Goal: Information Seeking & Learning: Find specific page/section

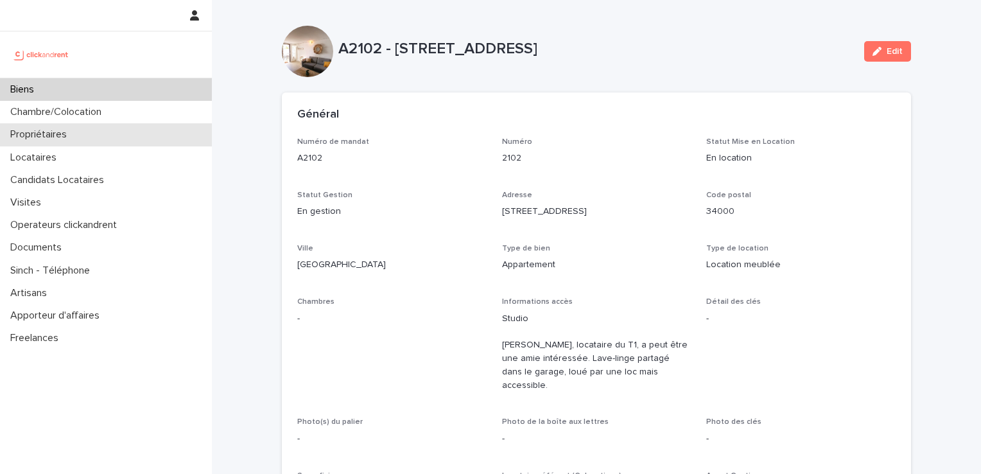
scroll to position [67, 0]
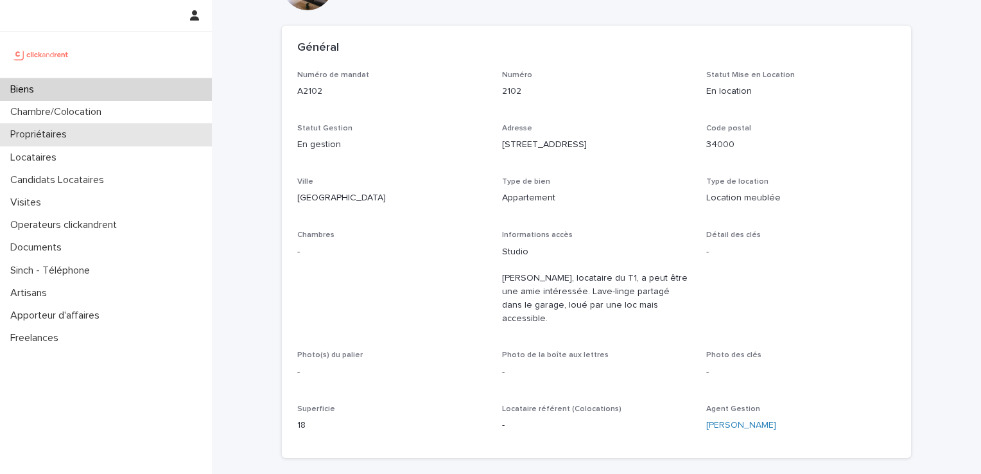
click at [53, 134] on p "Propriétaires" at bounding box center [41, 134] width 72 height 12
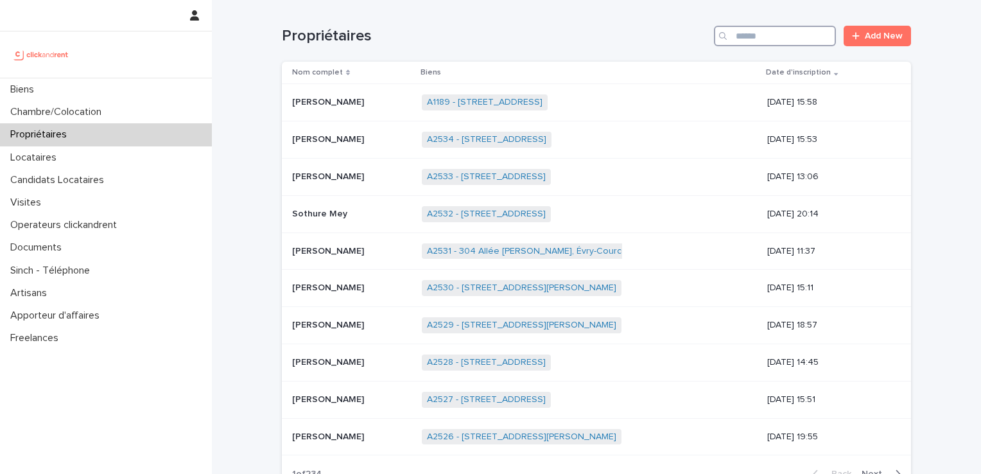
click at [788, 43] on input "Search" at bounding box center [775, 36] width 122 height 21
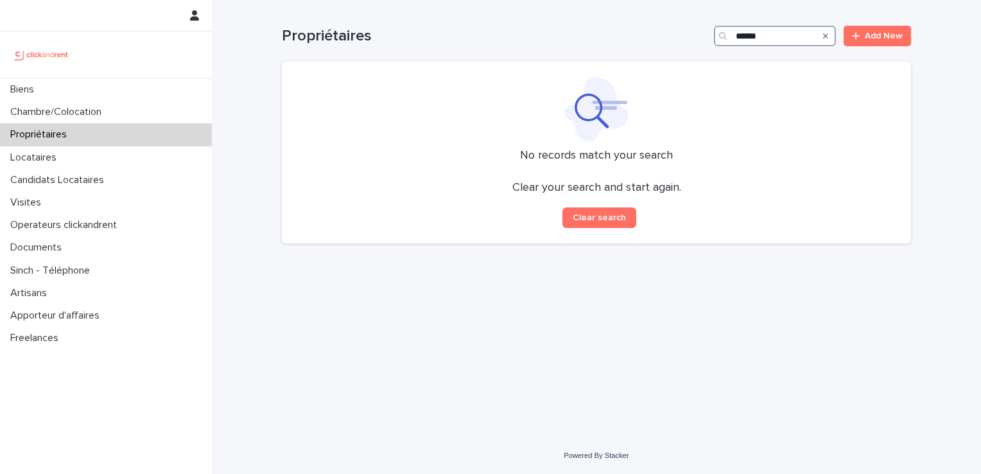
click at [767, 39] on input "******" at bounding box center [775, 36] width 122 height 21
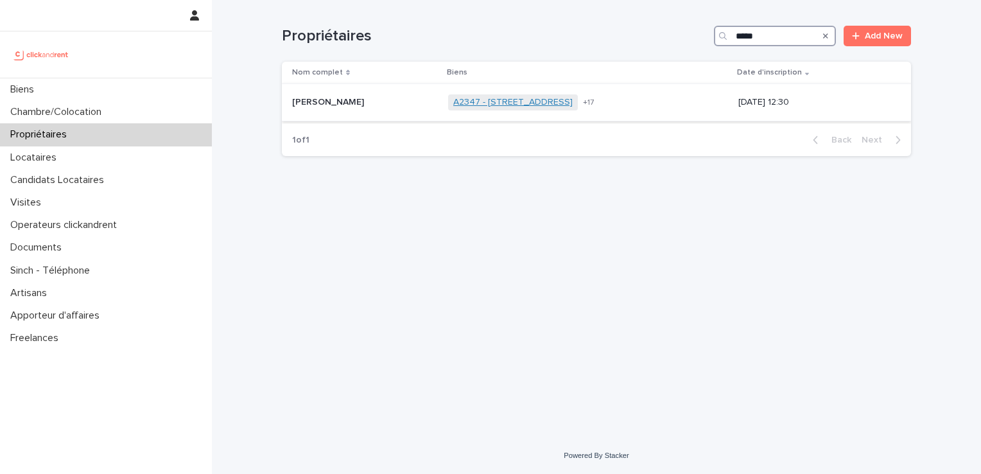
type input "*****"
click at [479, 102] on link "A2347 - [STREET_ADDRESS]" at bounding box center [512, 102] width 119 height 11
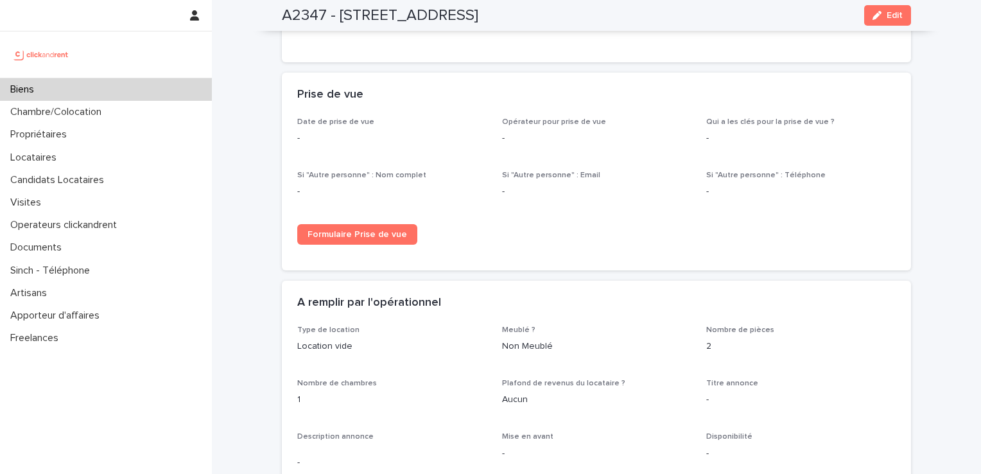
scroll to position [1797, 0]
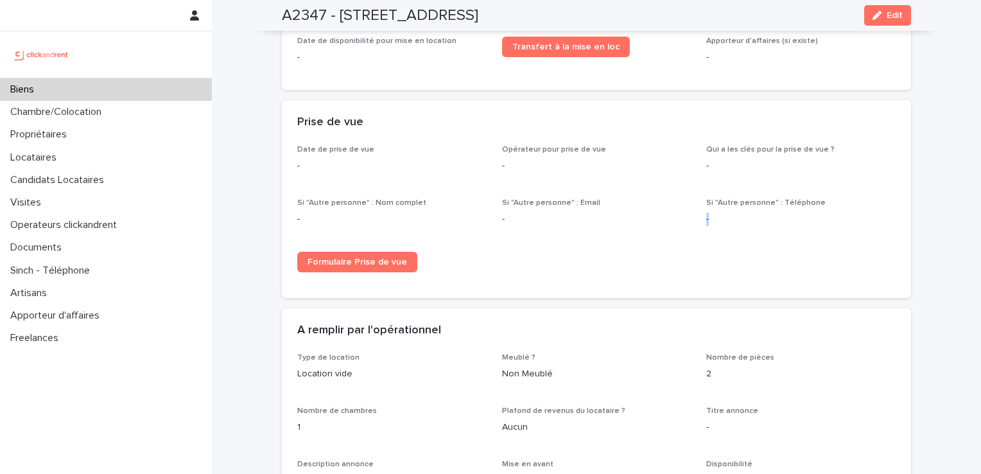
click at [980, 188] on div "Biens Chambre/Colocation Propriétaires Locataires Candidats Locataires Visites …" at bounding box center [490, 237] width 981 height 474
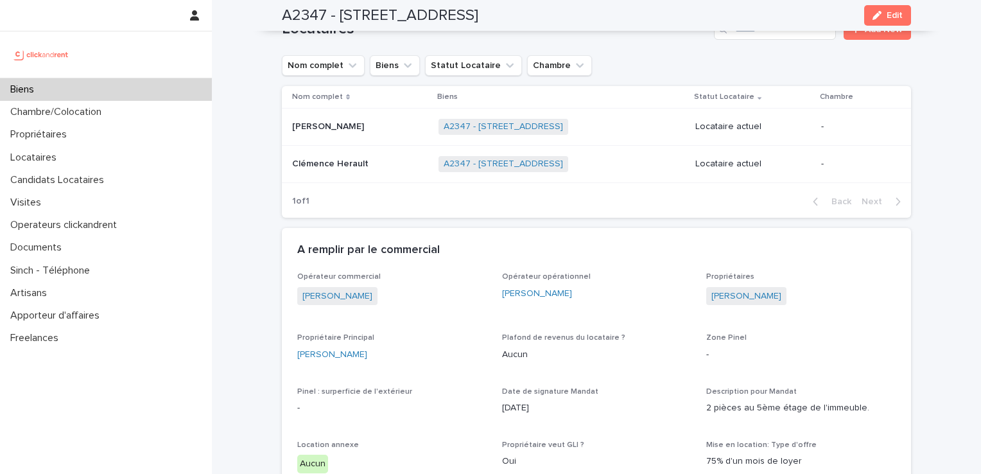
scroll to position [0, 0]
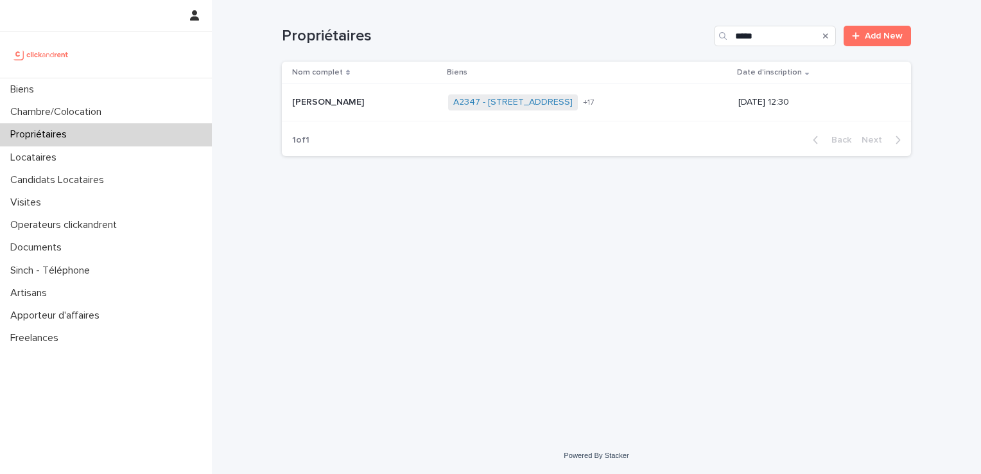
click at [325, 101] on p "[PERSON_NAME]" at bounding box center [329, 100] width 74 height 13
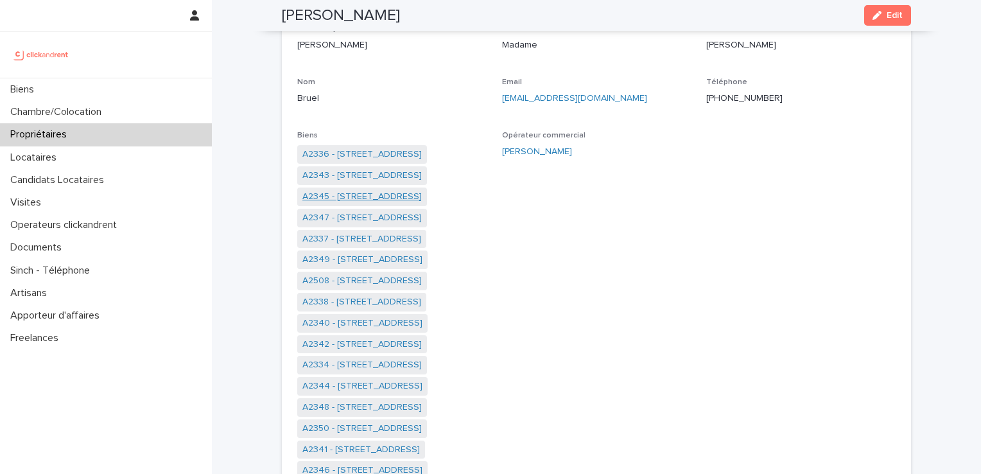
scroll to position [103, 0]
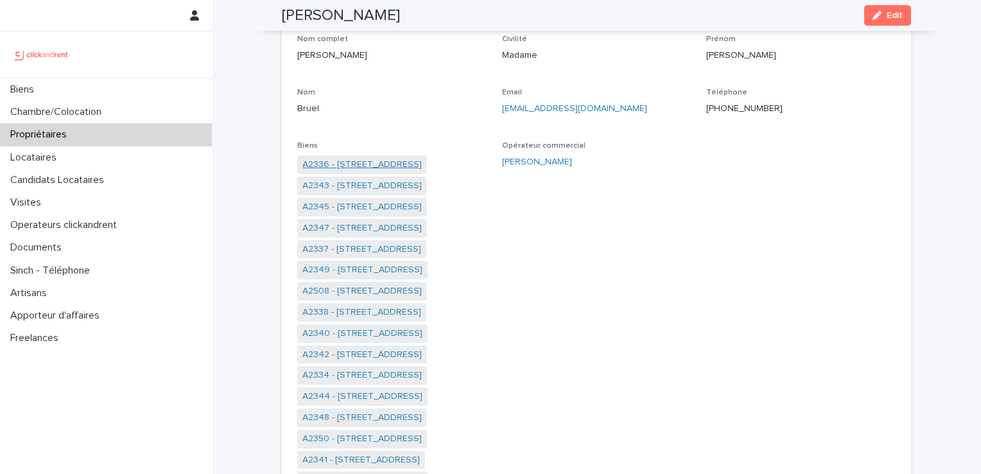
click at [356, 168] on link "A2336 - [STREET_ADDRESS]" at bounding box center [361, 164] width 119 height 13
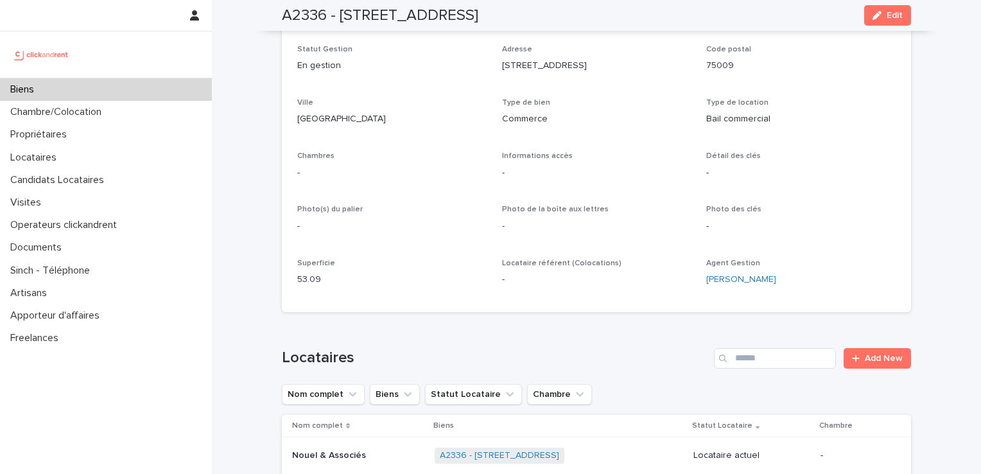
scroll to position [85, 0]
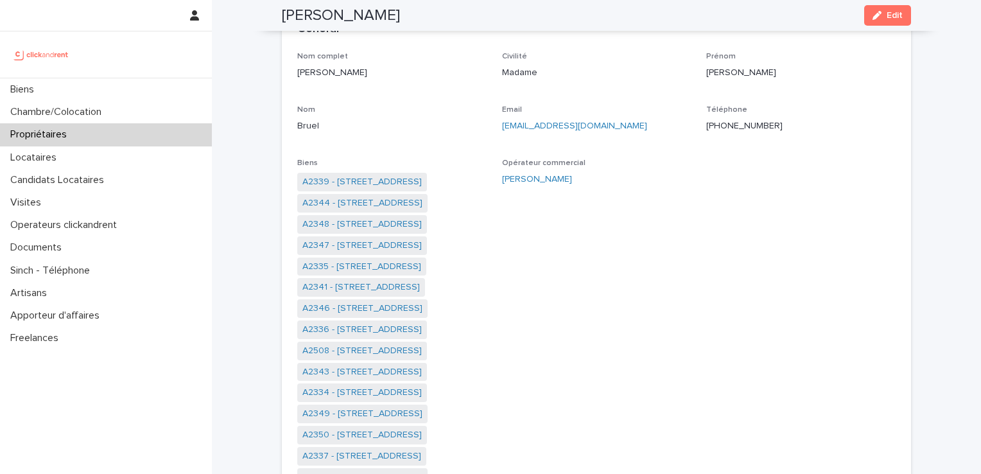
click at [360, 202] on link "A2344 - [STREET_ADDRESS]" at bounding box center [362, 202] width 120 height 13
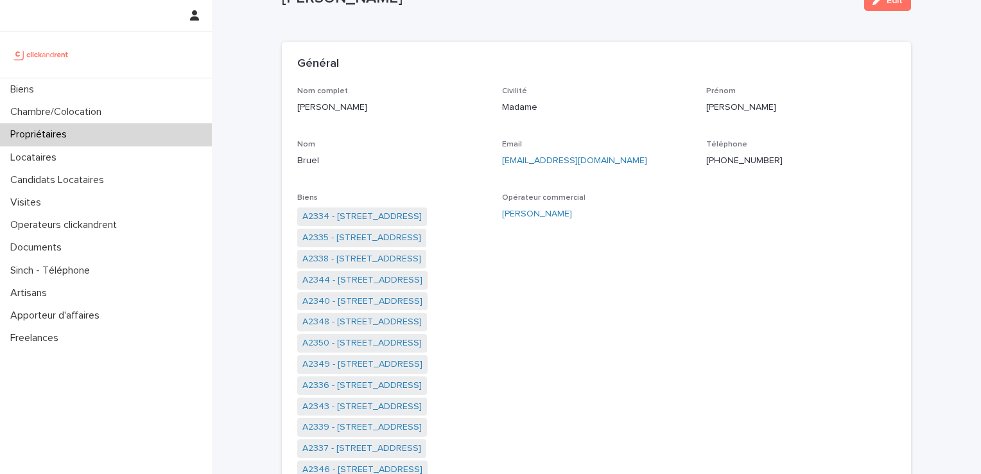
scroll to position [107, 0]
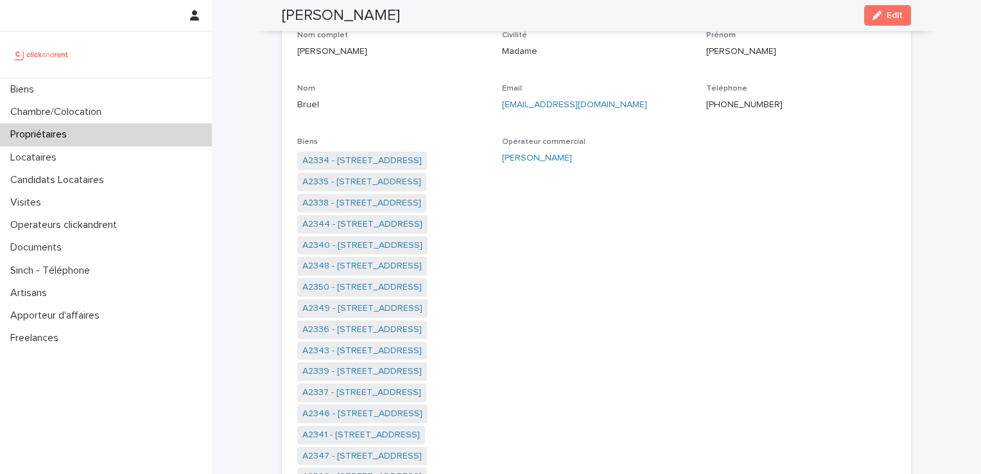
click at [397, 319] on div "A2334 - [STREET_ADDRESS][GEOGRAPHIC_DATA][STREET_ADDRESS] A2338 - [STREET_ADDRE…" at bounding box center [391, 341] width 189 height 379
click at [408, 306] on link "A2349 - [STREET_ADDRESS]" at bounding box center [362, 308] width 120 height 13
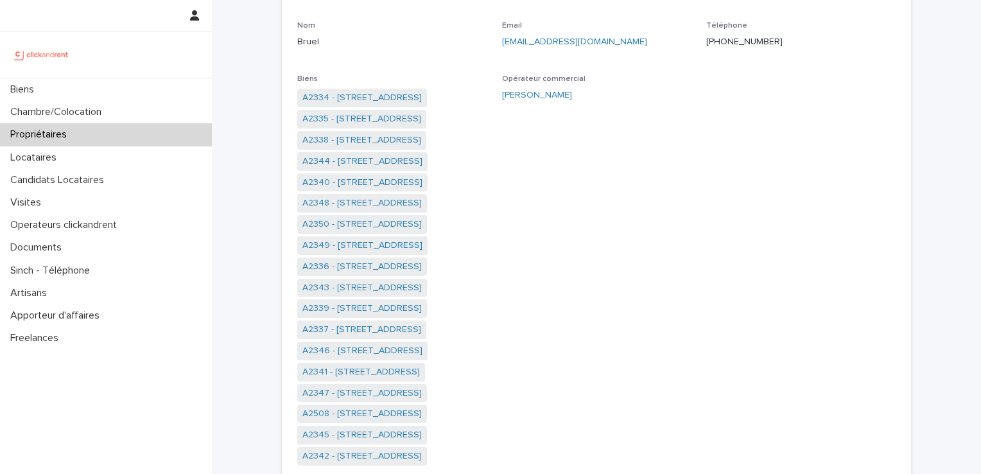
scroll to position [171, 0]
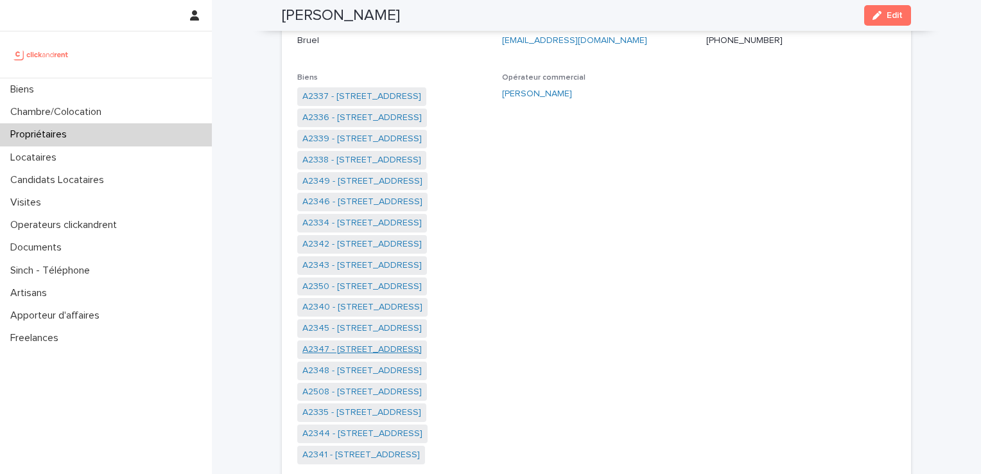
click at [371, 353] on link "A2347 - [STREET_ADDRESS]" at bounding box center [361, 349] width 119 height 13
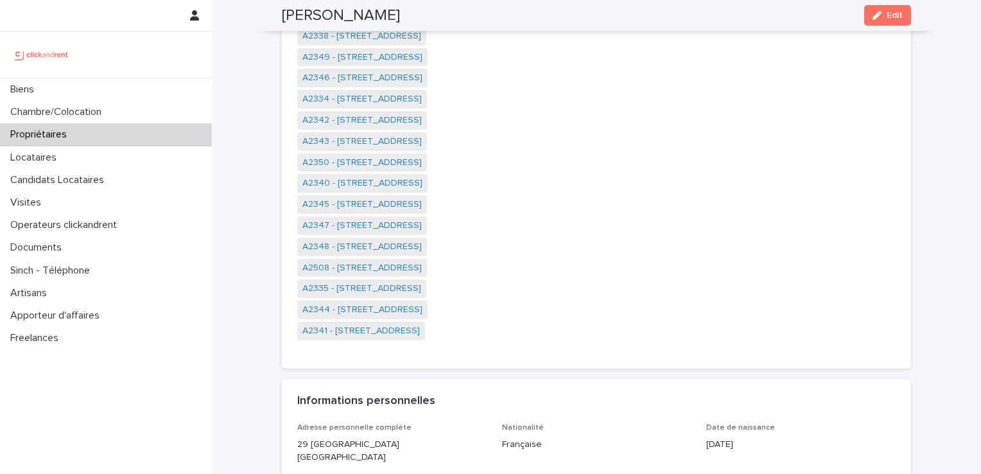
scroll to position [299, 0]
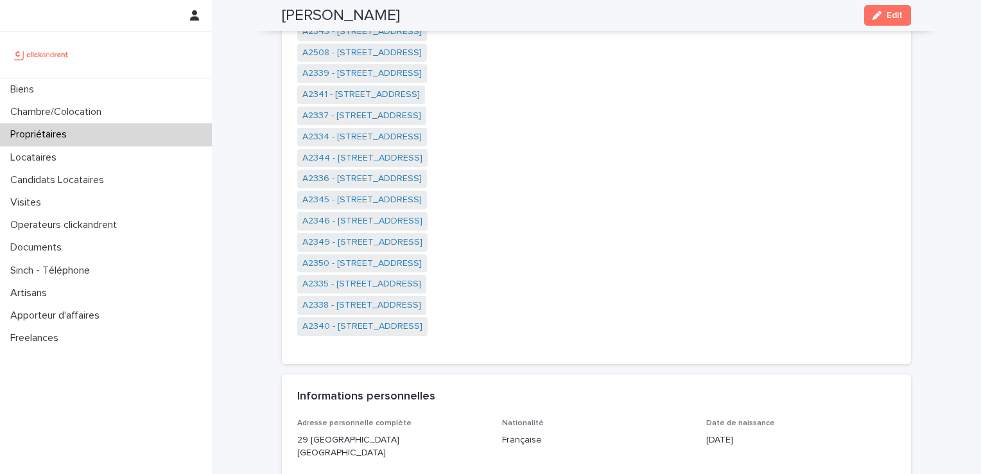
click at [370, 328] on link "A2340 - [STREET_ADDRESS]" at bounding box center [362, 326] width 120 height 13
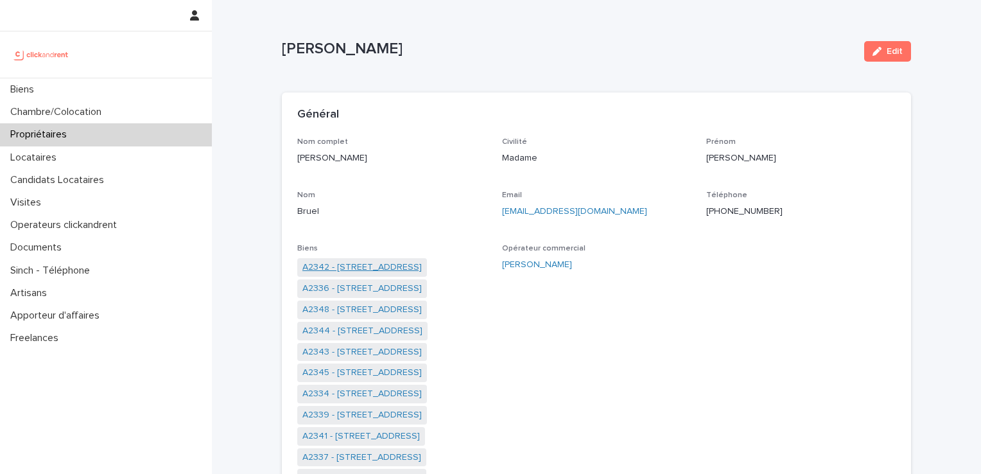
click at [362, 266] on link "A2342 - [STREET_ADDRESS]" at bounding box center [361, 267] width 119 height 13
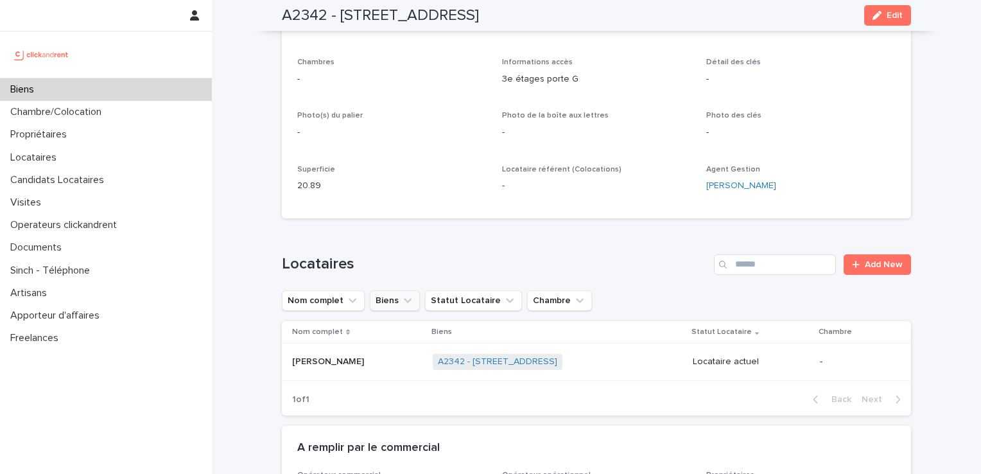
scroll to position [235, 0]
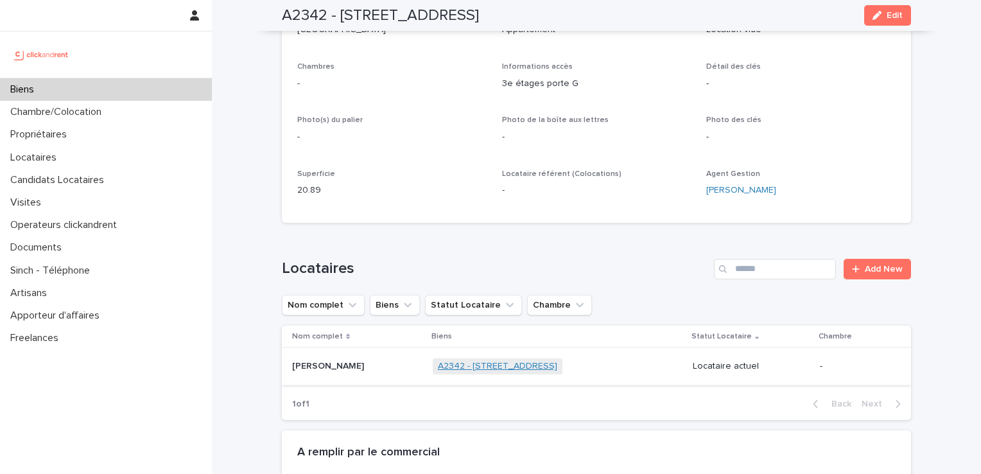
click at [468, 364] on link "A2342 - [STREET_ADDRESS]" at bounding box center [497, 366] width 119 height 11
click at [349, 353] on td "[PERSON_NAME] [PERSON_NAME]" at bounding box center [355, 366] width 146 height 37
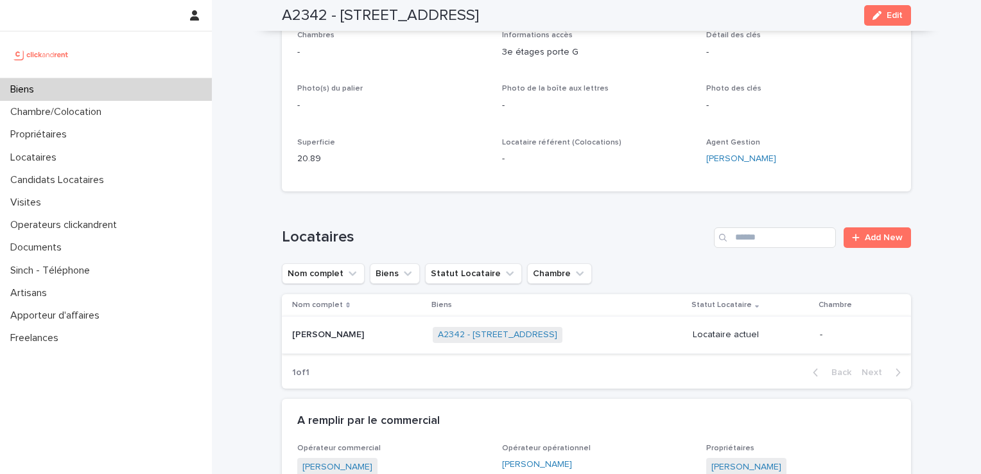
scroll to position [299, 0]
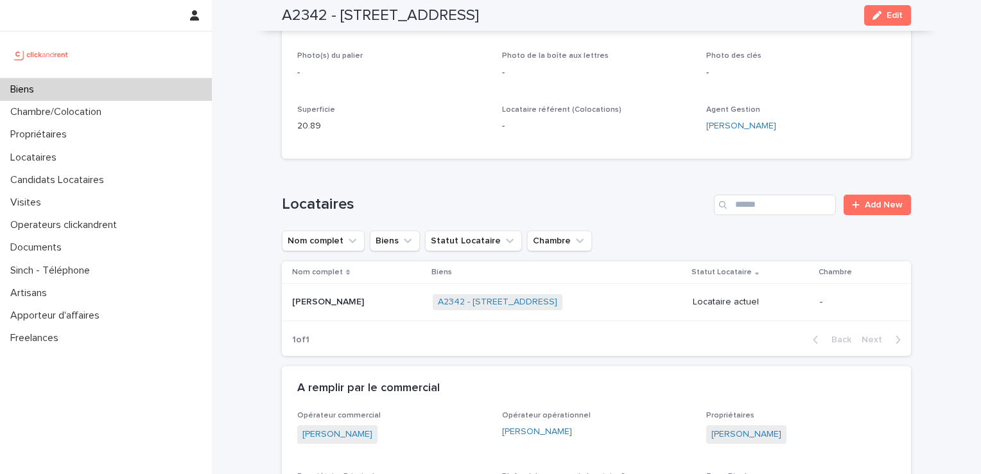
click at [336, 299] on p "[PERSON_NAME]" at bounding box center [329, 300] width 74 height 13
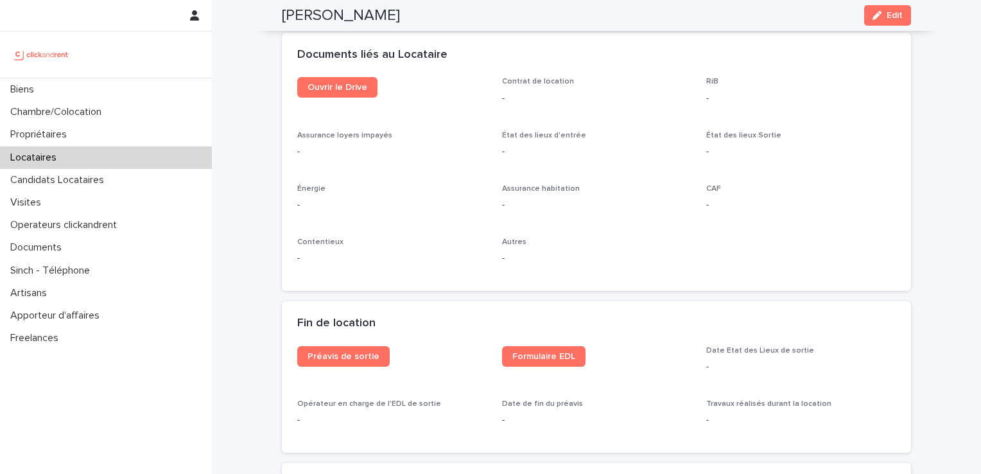
scroll to position [1369, 0]
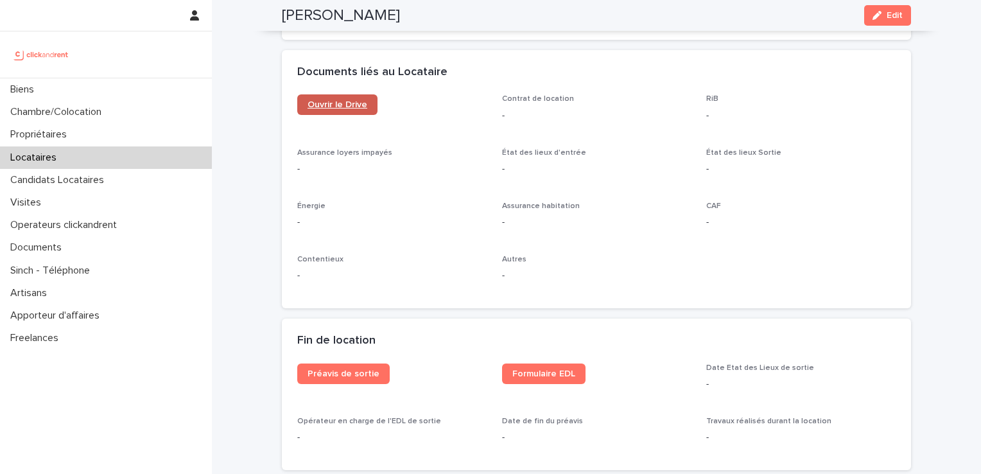
click at [325, 104] on span "Ouvrir le Drive" at bounding box center [338, 104] width 60 height 9
